Goal: Find specific page/section: Find specific page/section

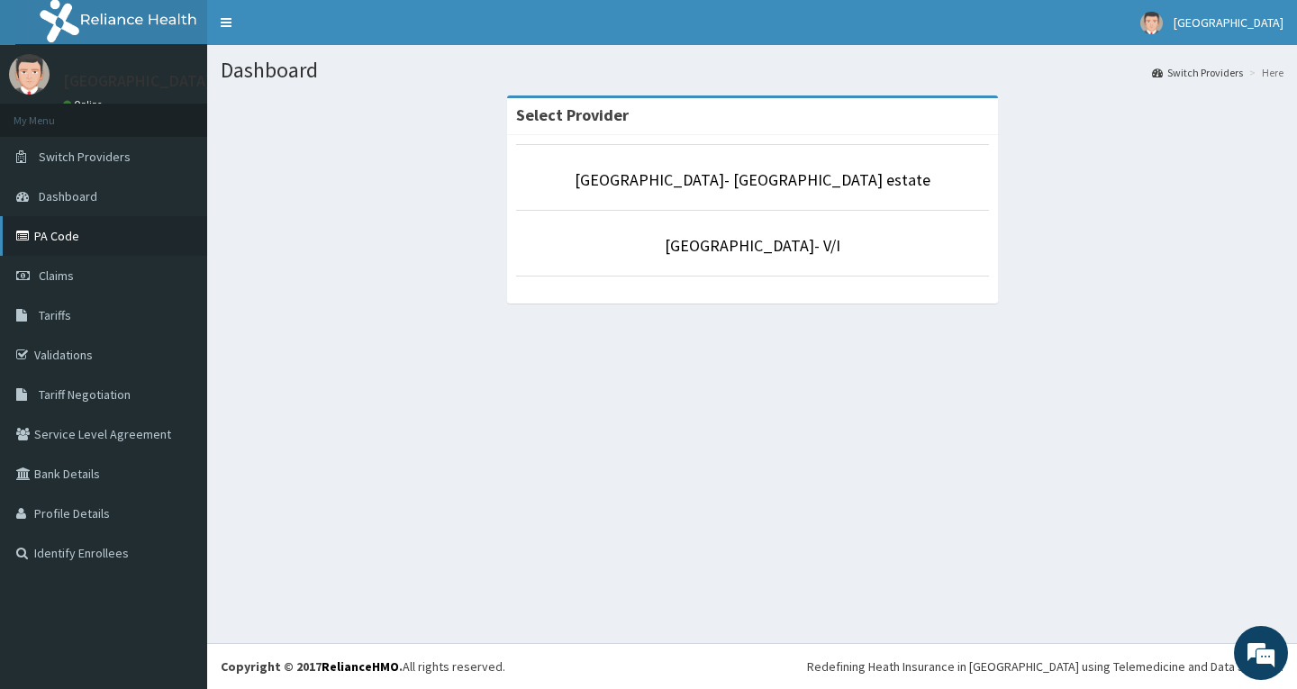
click at [62, 241] on link "PA Code" at bounding box center [103, 236] width 207 height 40
click at [61, 231] on link "PA Code" at bounding box center [103, 236] width 207 height 40
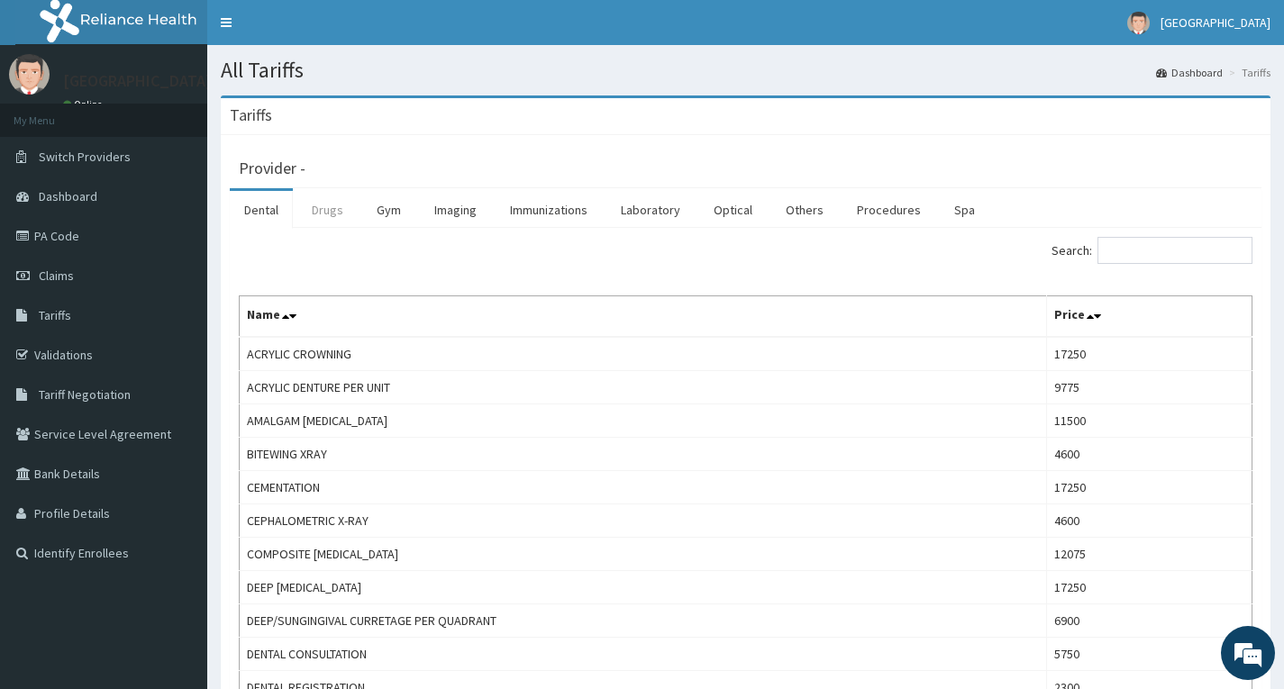
click at [335, 212] on link "Drugs" at bounding box center [327, 210] width 60 height 38
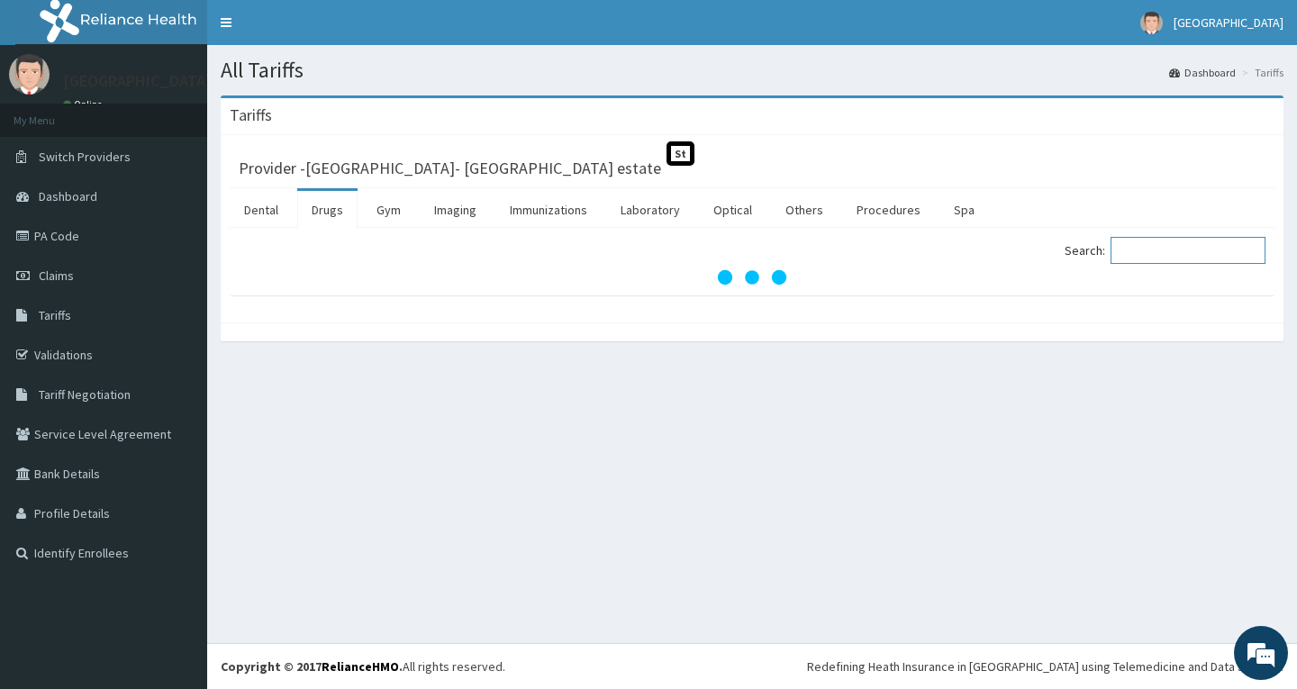
click at [1153, 250] on input "Search:" at bounding box center [1188, 250] width 155 height 27
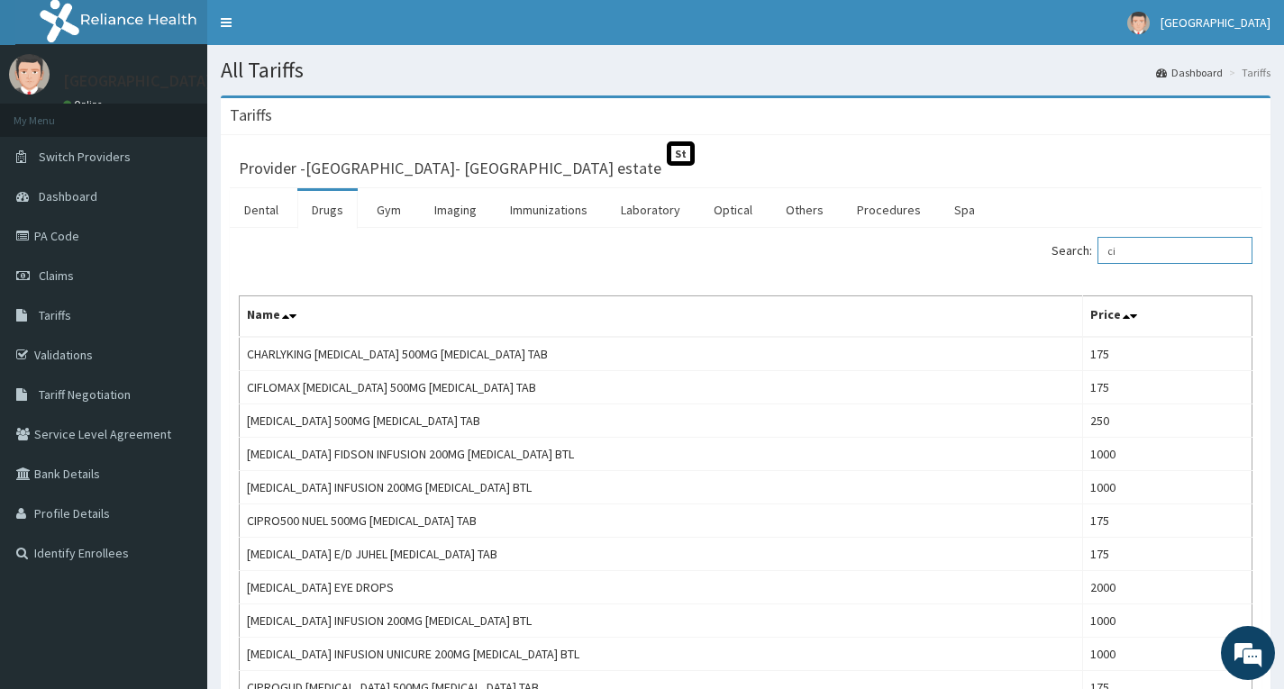
type input "c"
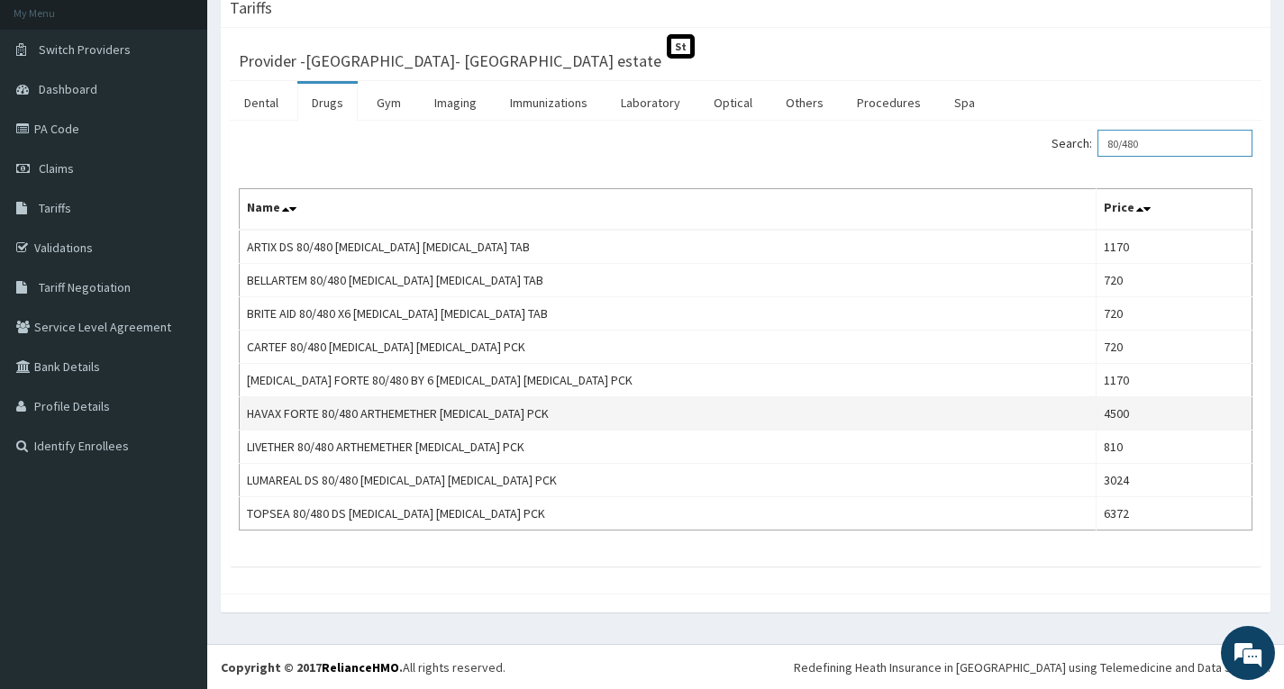
scroll to position [108, 0]
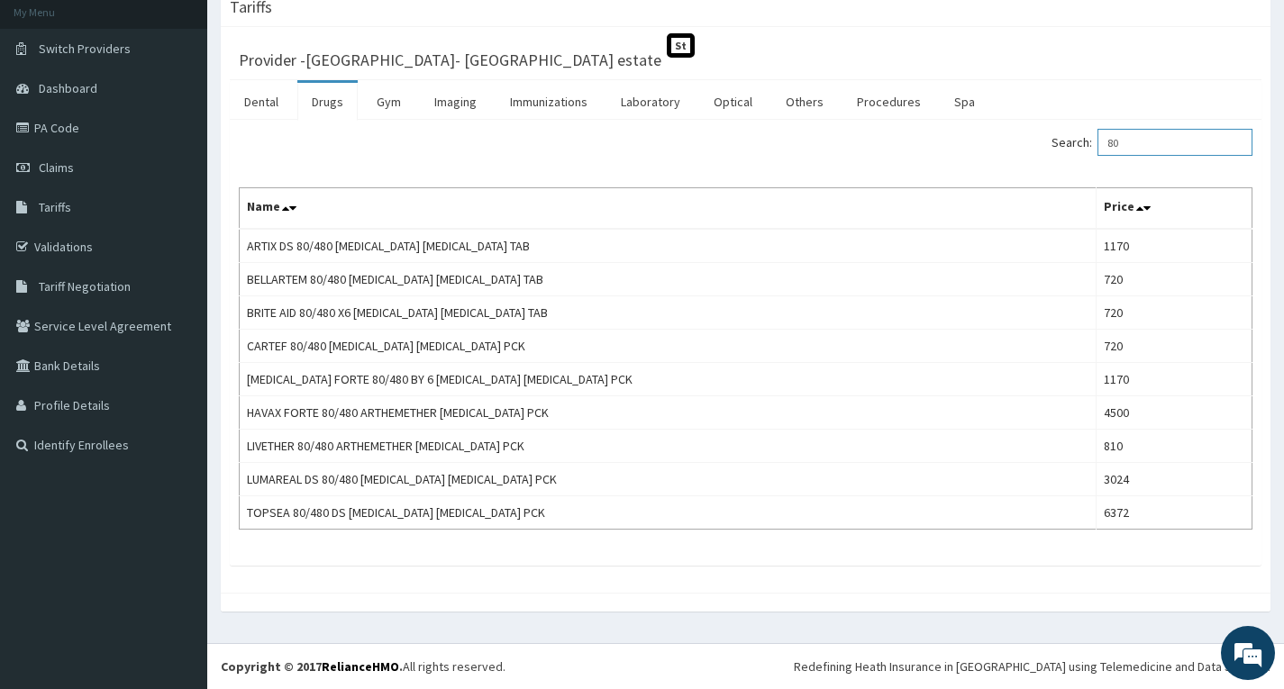
type input "8"
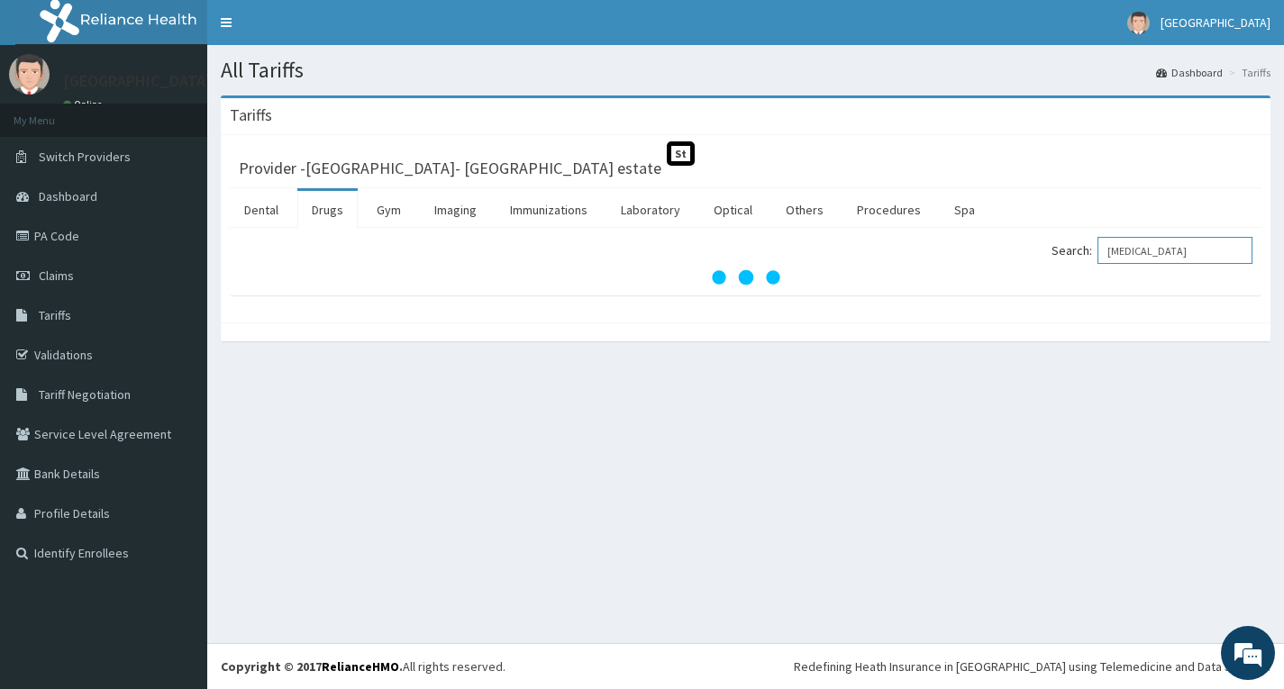
scroll to position [0, 0]
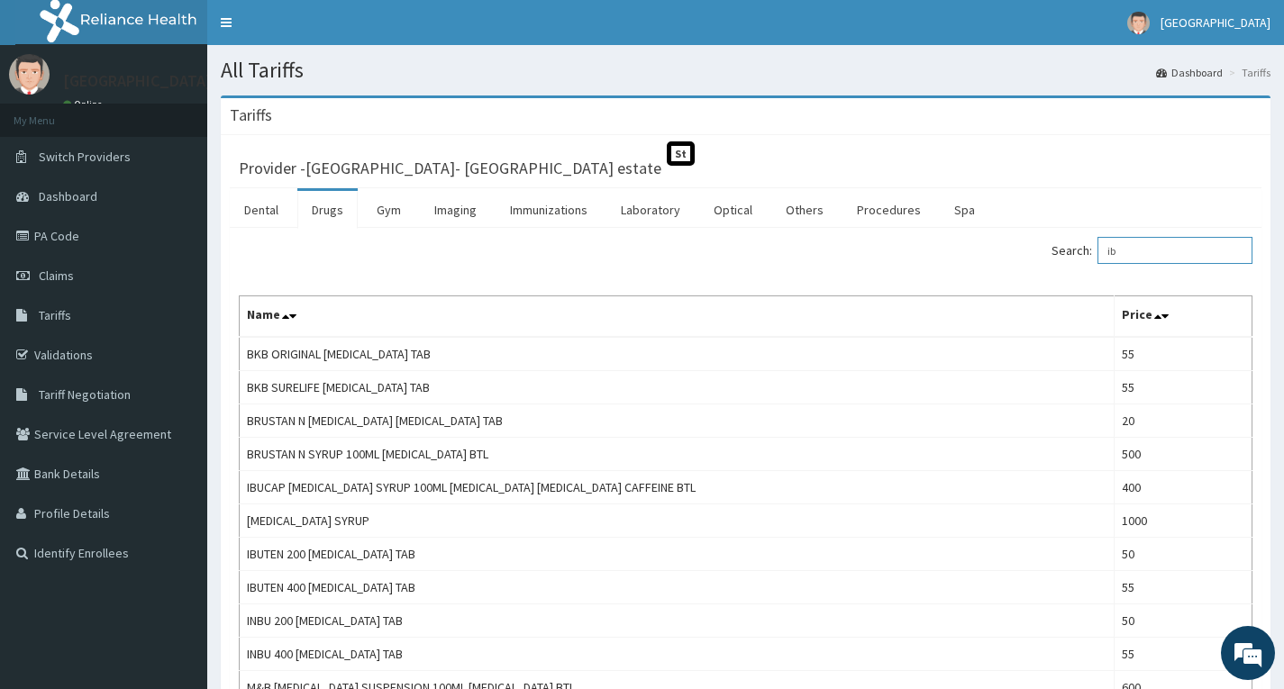
type input "i"
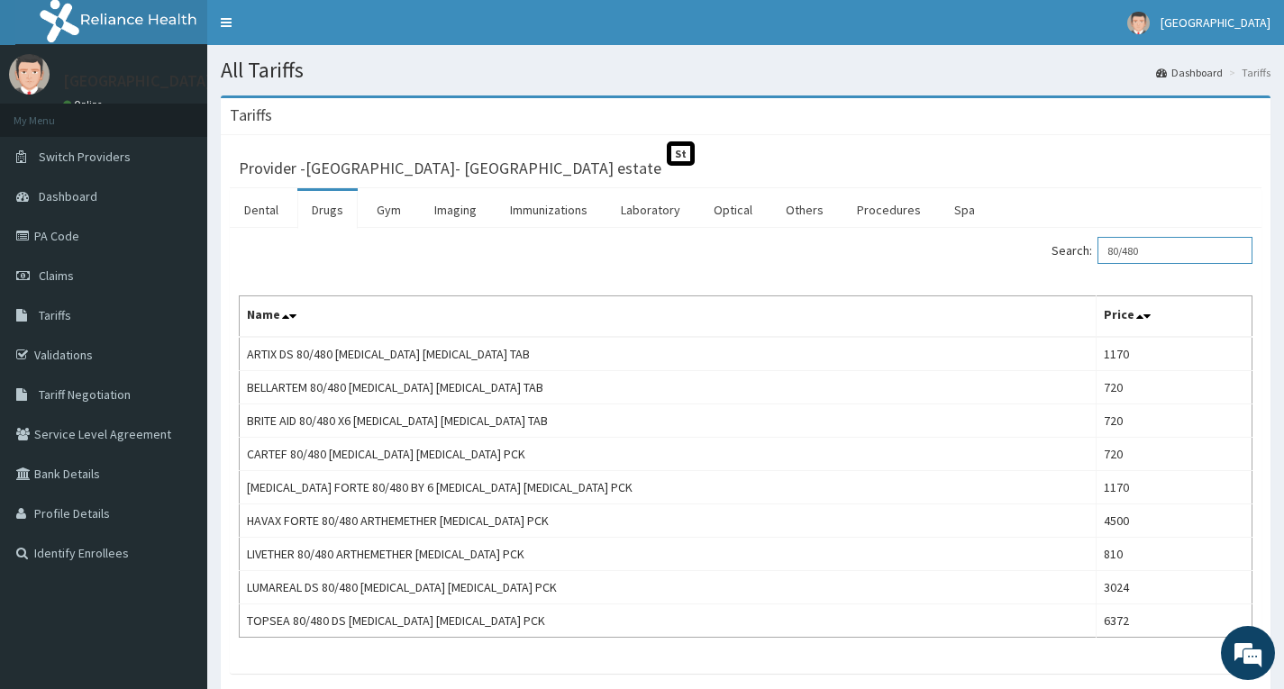
type input "80/480"
